Goal: Navigation & Orientation: Find specific page/section

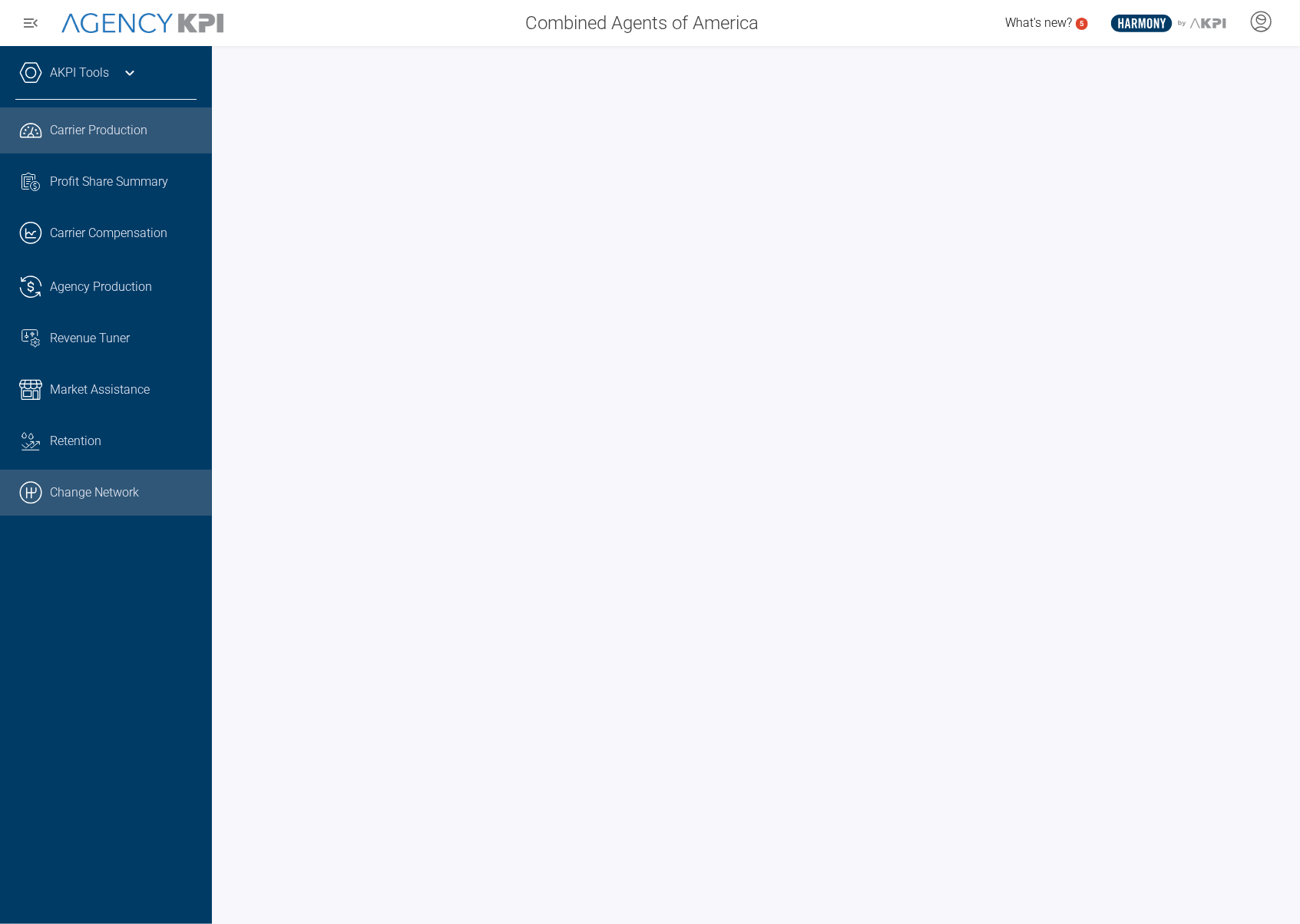
click at [80, 494] on link ".cls-1{fill:none;stroke:#000;stroke-linecap:round;stroke-linejoin:round;stroke-…" at bounding box center [106, 492] width 212 height 46
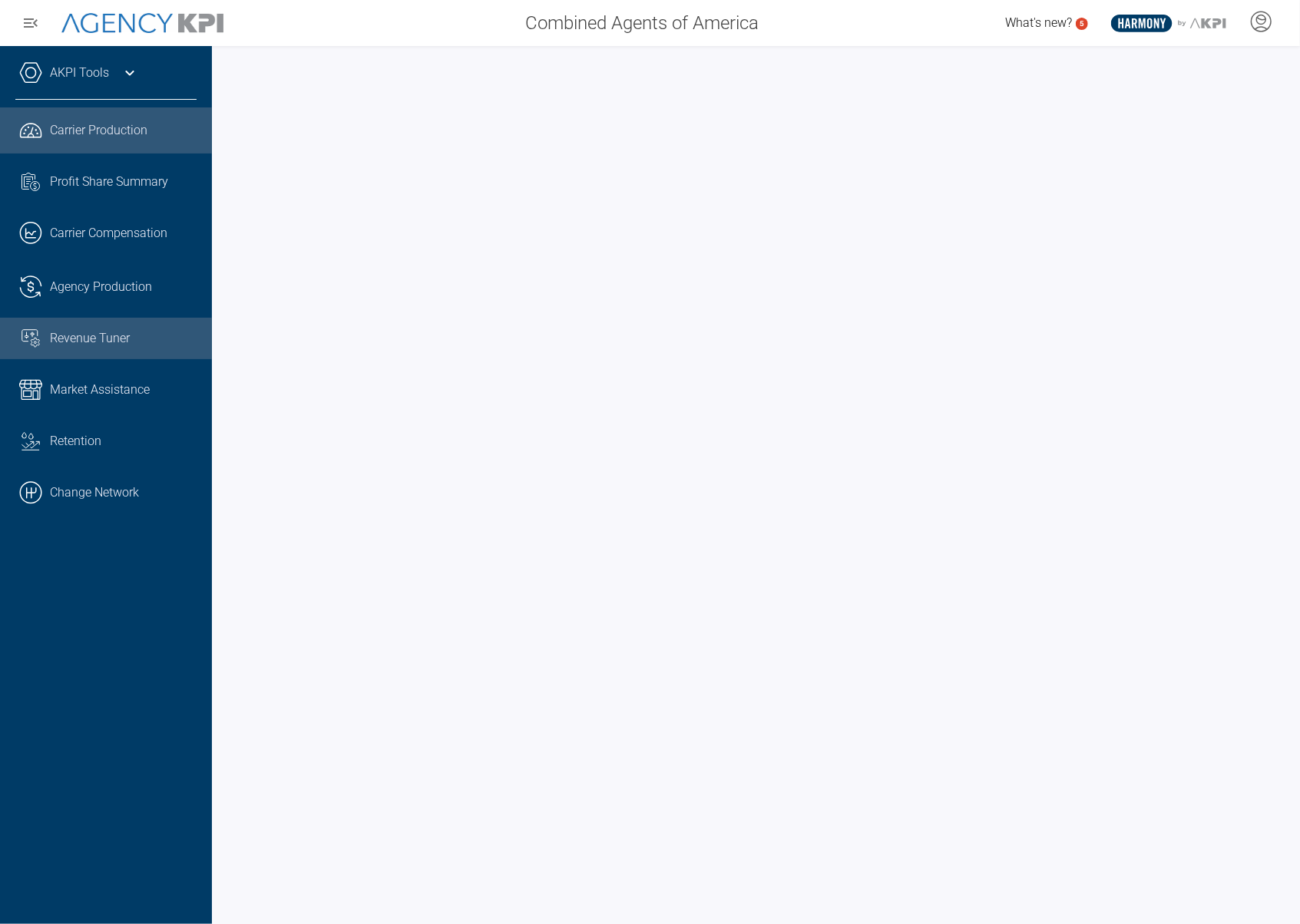
click at [94, 331] on span "Revenue Tuner" at bounding box center [90, 338] width 80 height 18
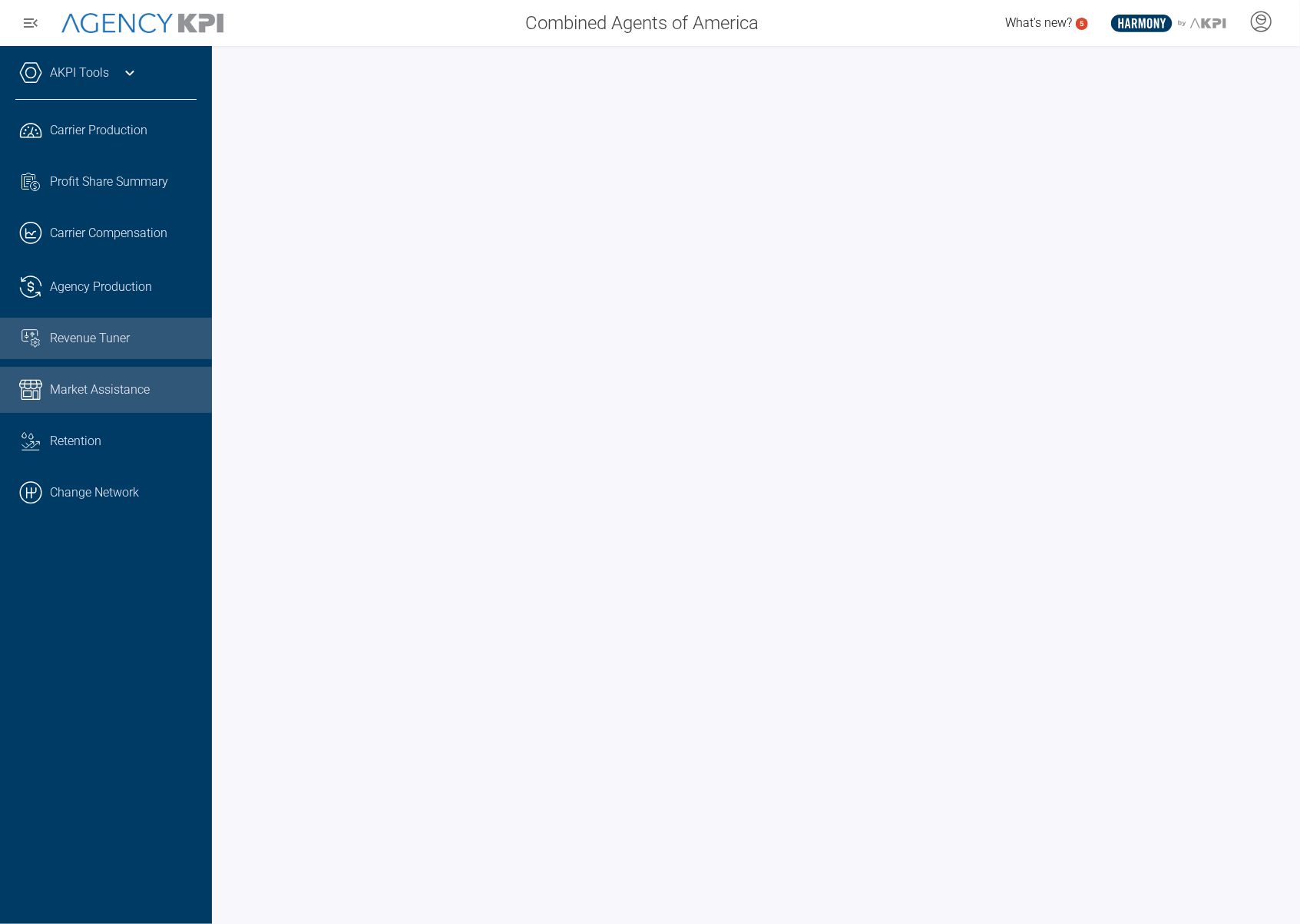
click at [85, 397] on span "Market Assistance" at bounding box center [100, 389] width 100 height 18
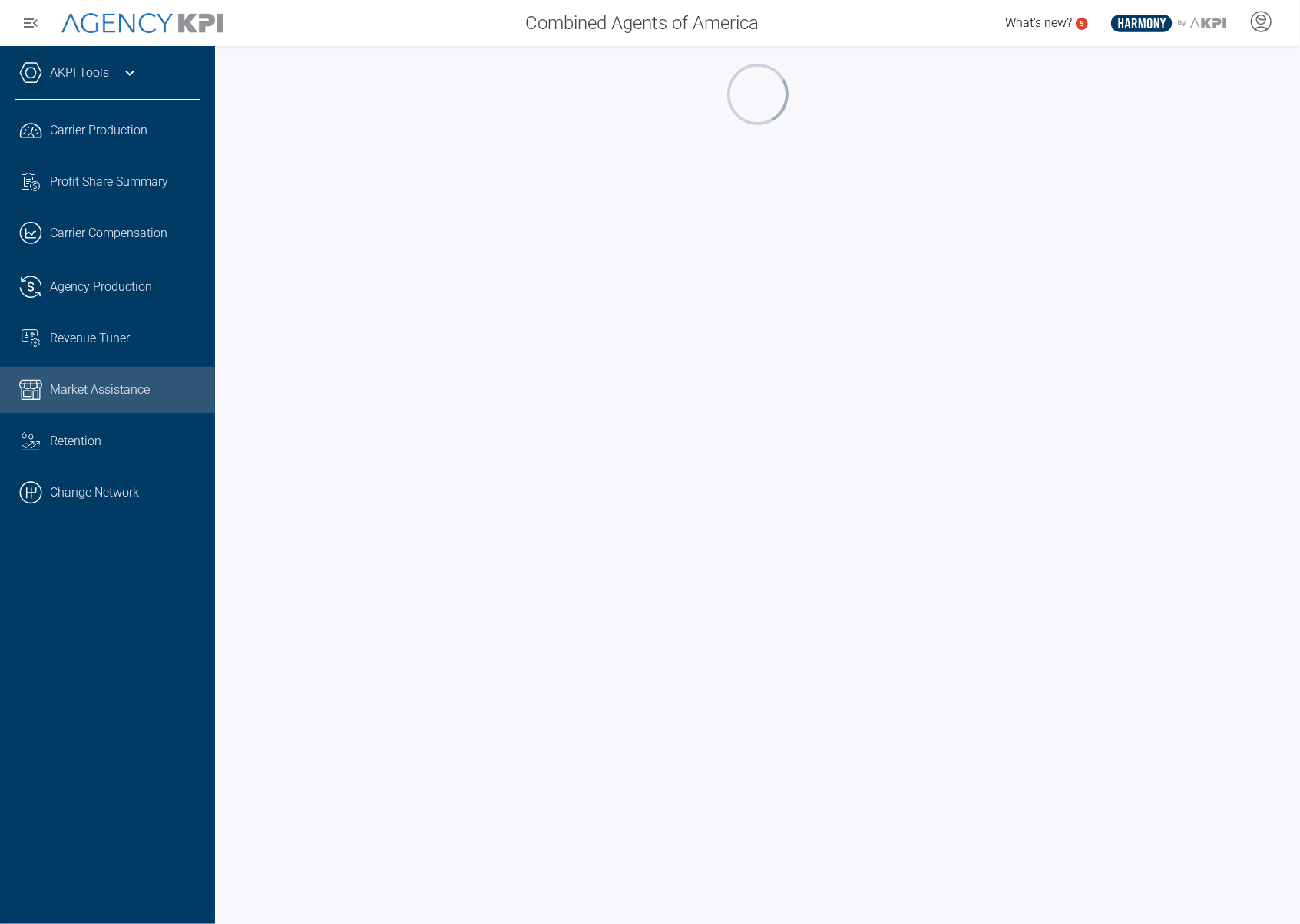
click at [72, 652] on div "AKPI Tools AMS Data Upload Carrier Mapping Core Production Data Upload Agency C…" at bounding box center [108, 485] width 215 height 878
click at [110, 312] on ul ".cls-1{fill:none;stroke:#221f20;stroke-linecap:round;stroke-linejoin:round;stro…" at bounding box center [108, 311] width 184 height 408
click at [108, 306] on link ".cls-1{fill:none;stroke:#221f20;stroke-linecap:round;stroke-linejoin:round;stro…" at bounding box center [108, 287] width 215 height 46
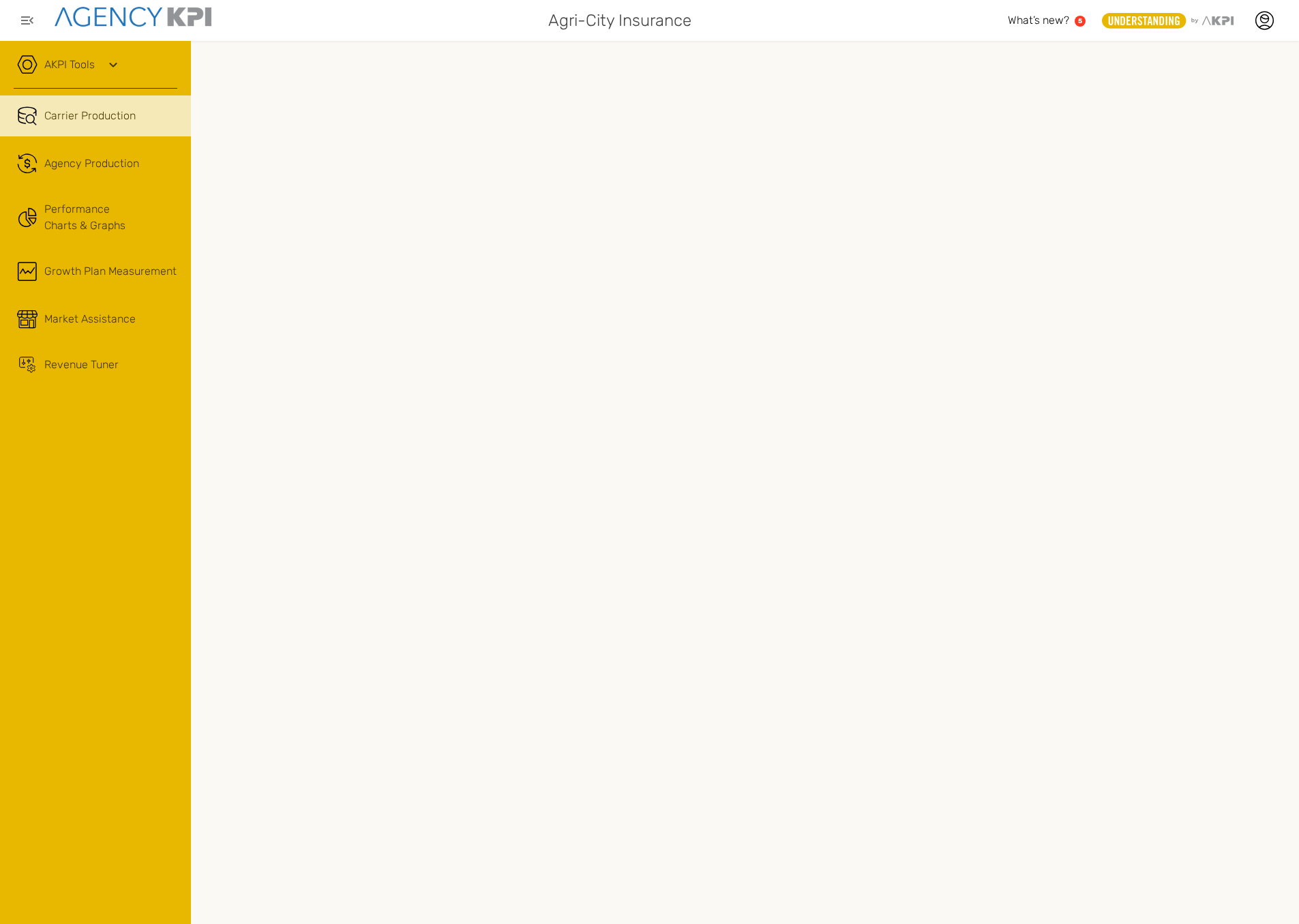
drag, startPoint x: 95, startPoint y: 474, endPoint x: 98, endPoint y: 454, distance: 20.2
click at [95, 474] on div "AKPI Tools AMS Data Upload AMS Data Health Input Additional Carrier Production …" at bounding box center [95, 482] width 191 height 883
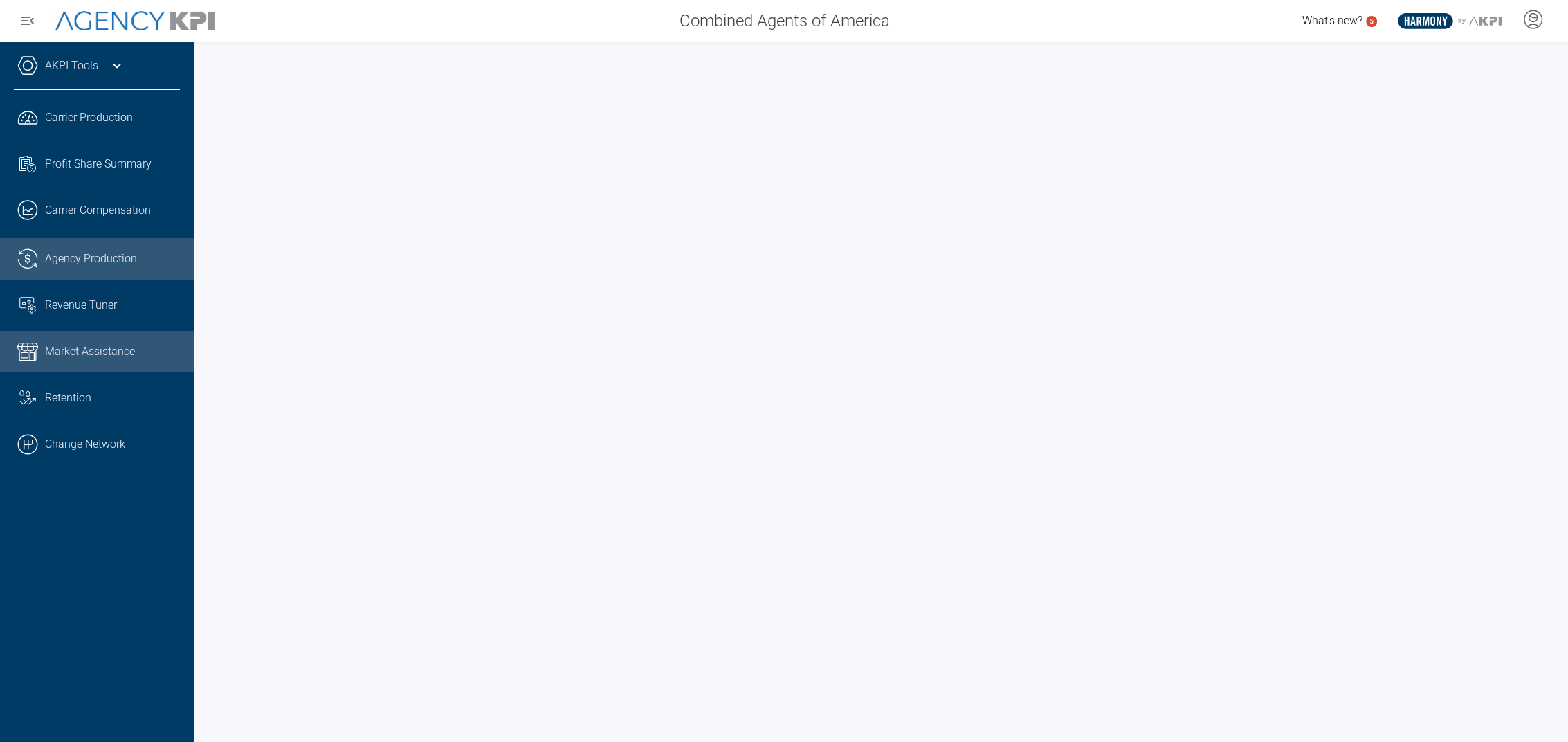
click at [95, 361] on link "Market Assistance" at bounding box center [97, 351] width 194 height 41
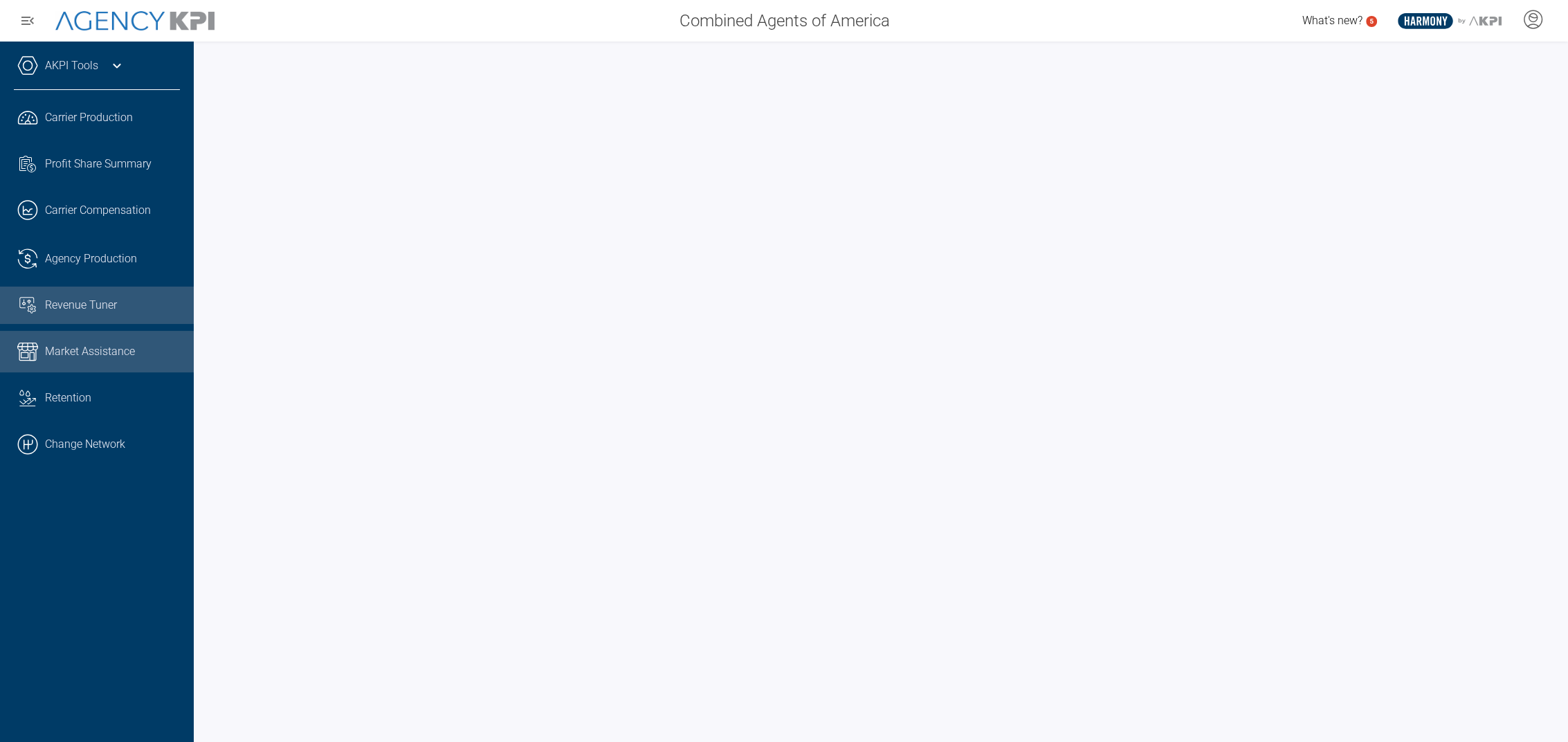
click at [81, 300] on span "Revenue Tuner" at bounding box center [81, 305] width 72 height 16
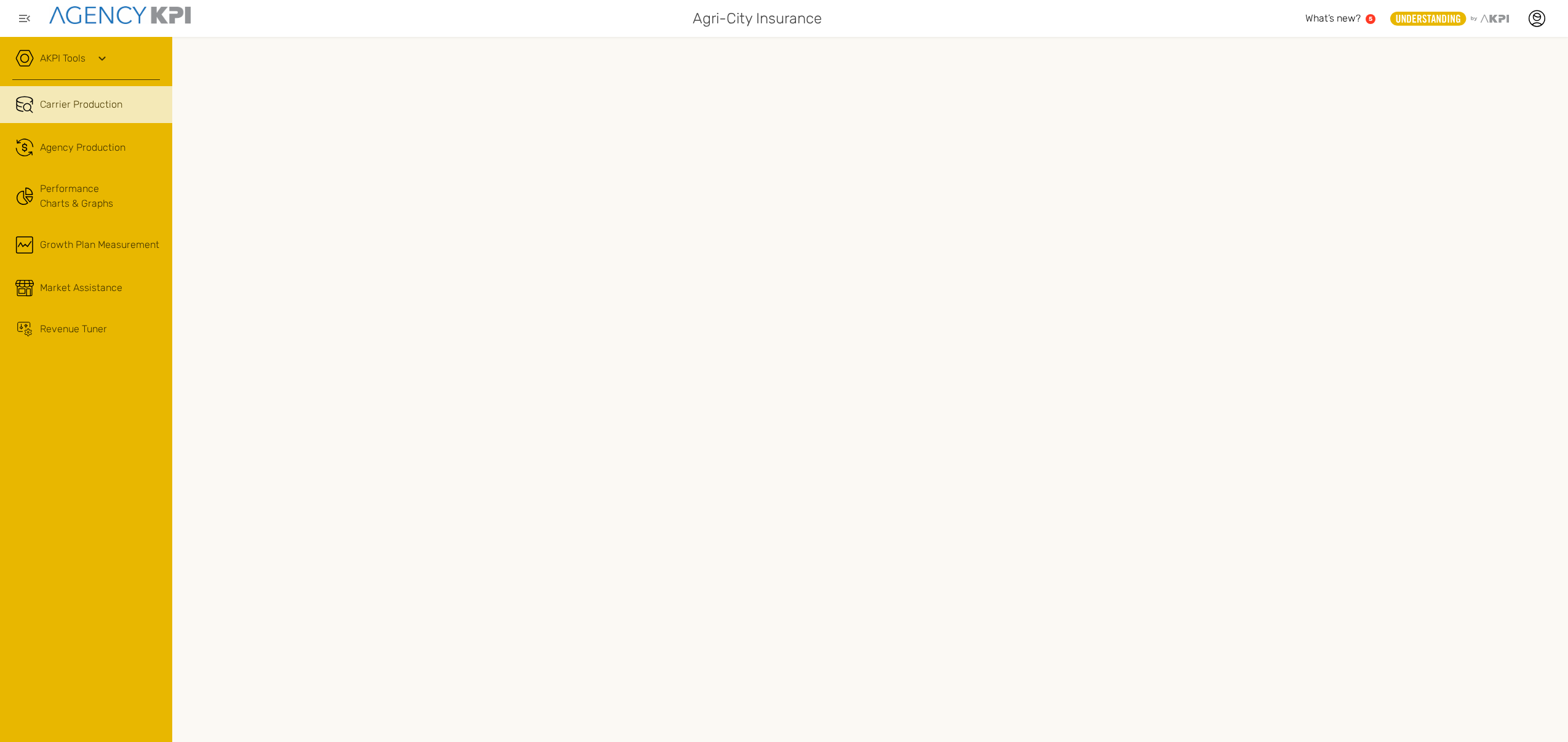
click at [99, 54] on icon at bounding box center [101, 58] width 15 height 15
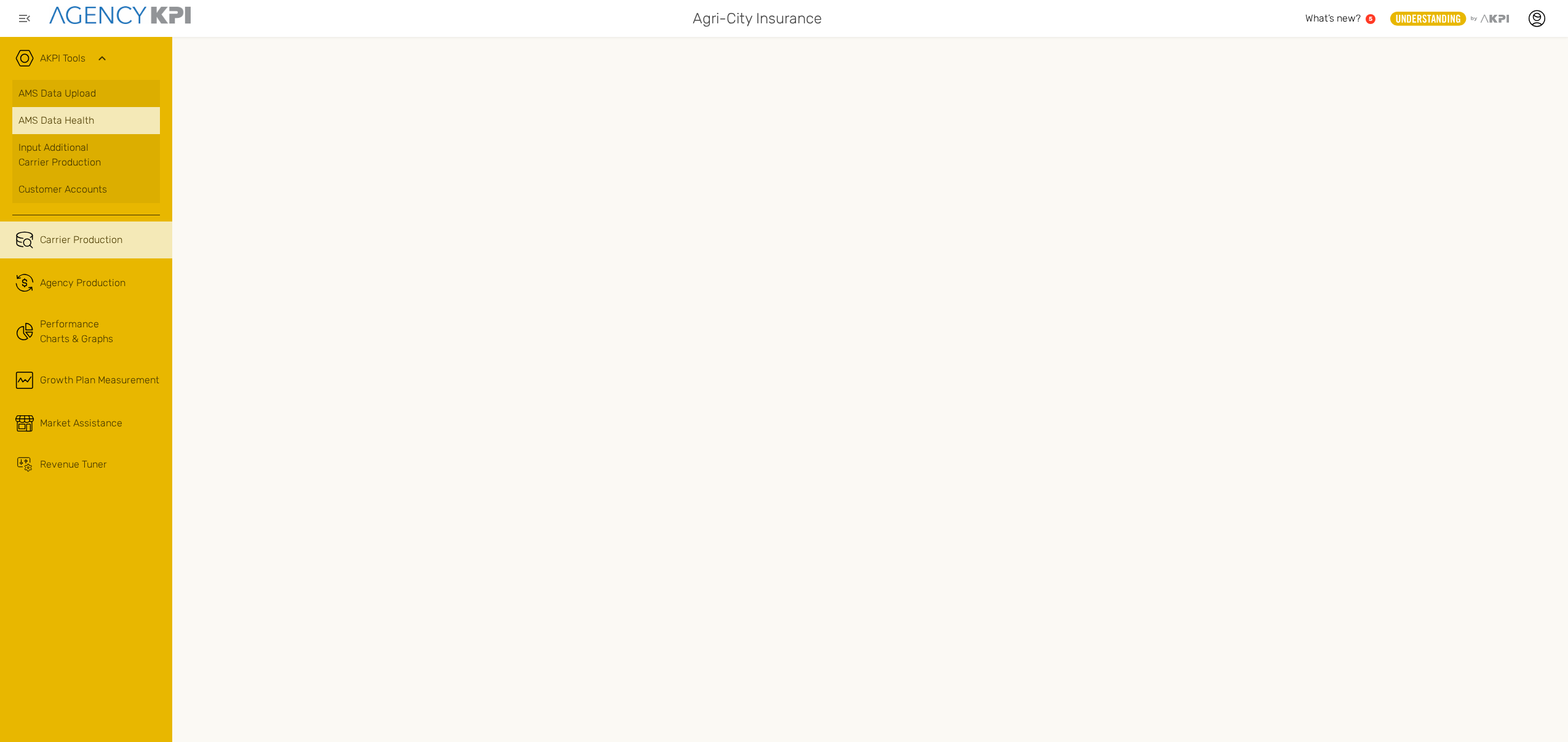
click at [79, 124] on span "AMS Data Health" at bounding box center [56, 120] width 76 height 15
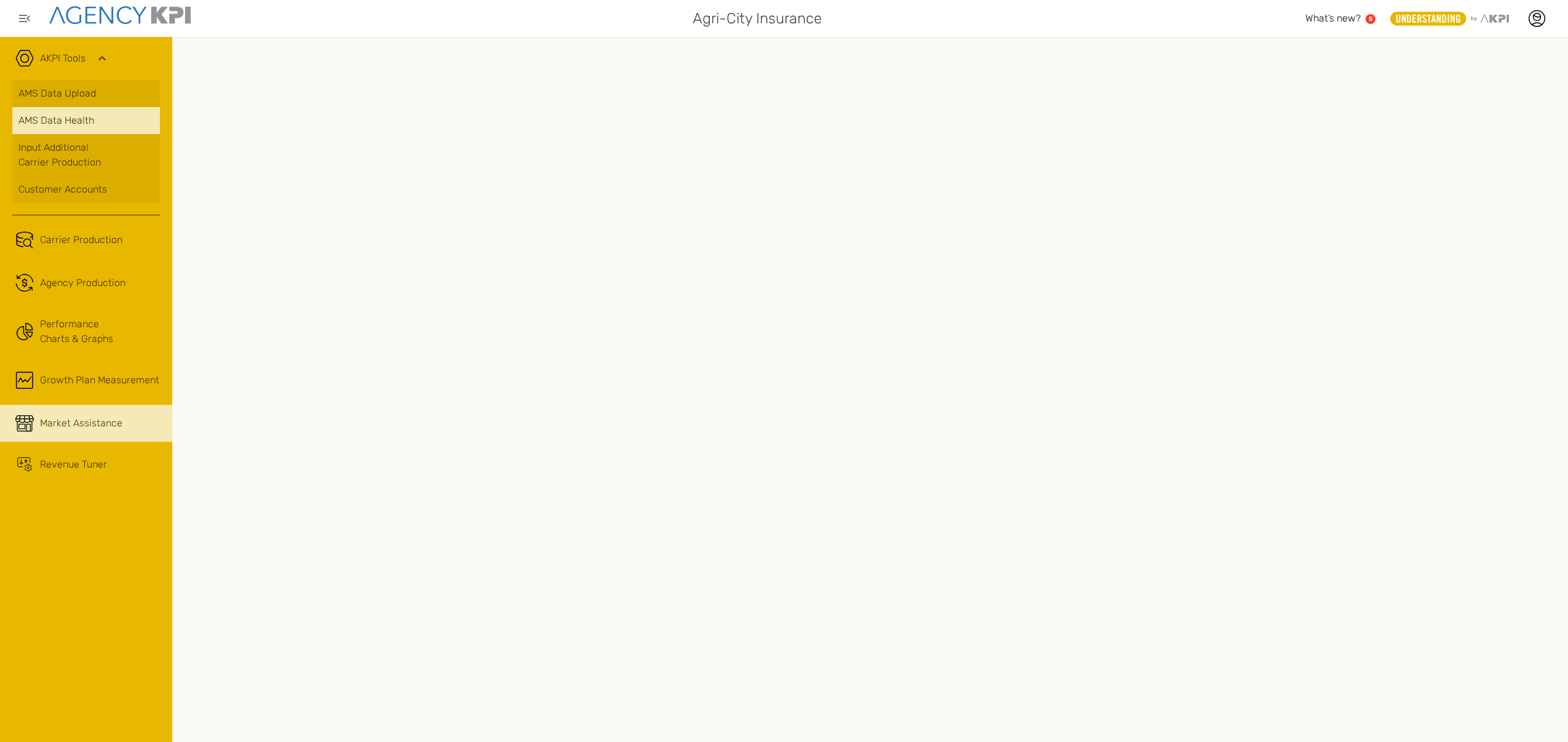
click at [72, 429] on span "Market Assistance" at bounding box center [81, 423] width 83 height 15
click at [77, 119] on span "AMS Data Health" at bounding box center [56, 120] width 76 height 15
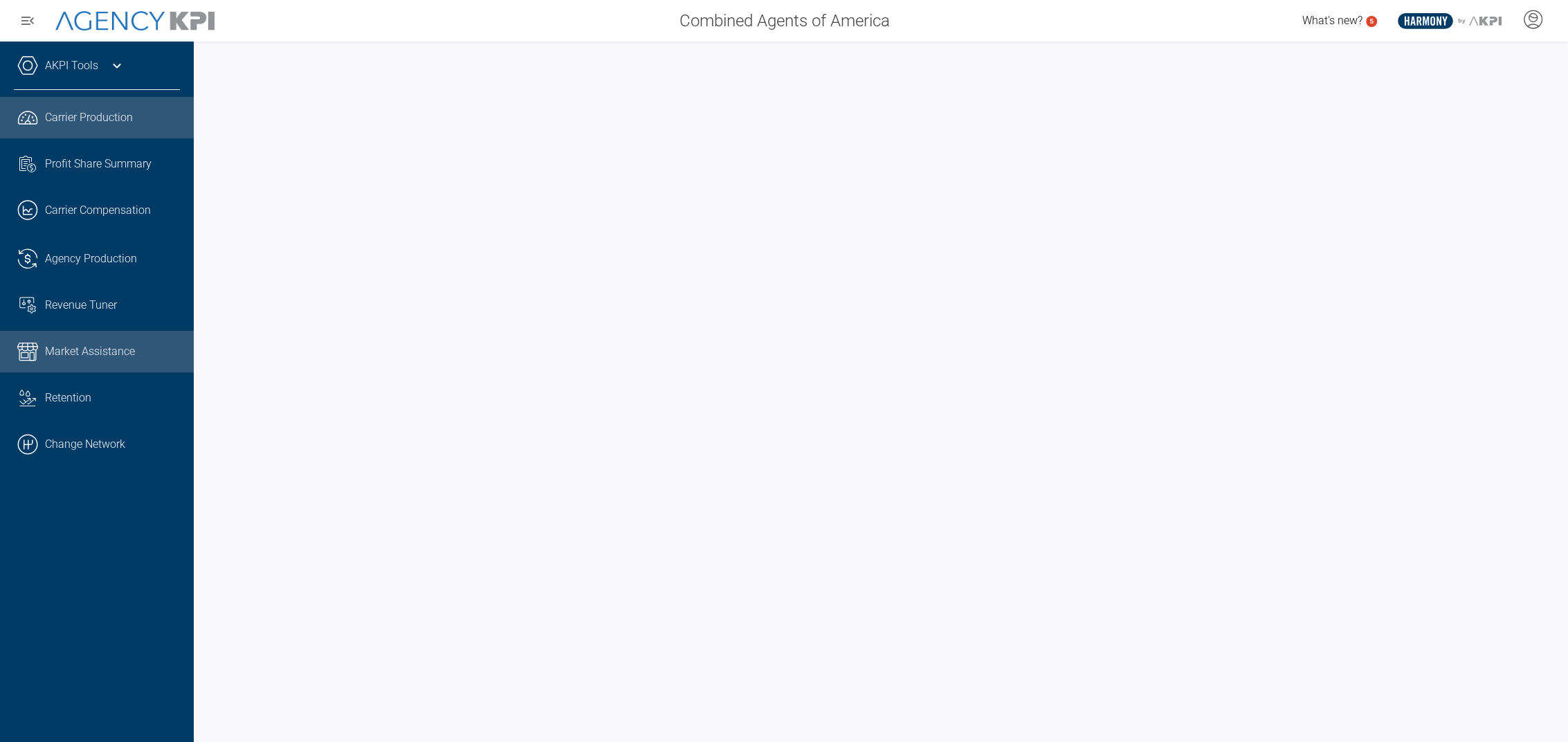
click at [106, 345] on span "Market Assistance" at bounding box center [90, 351] width 90 height 16
